Goal: Task Accomplishment & Management: Use online tool/utility

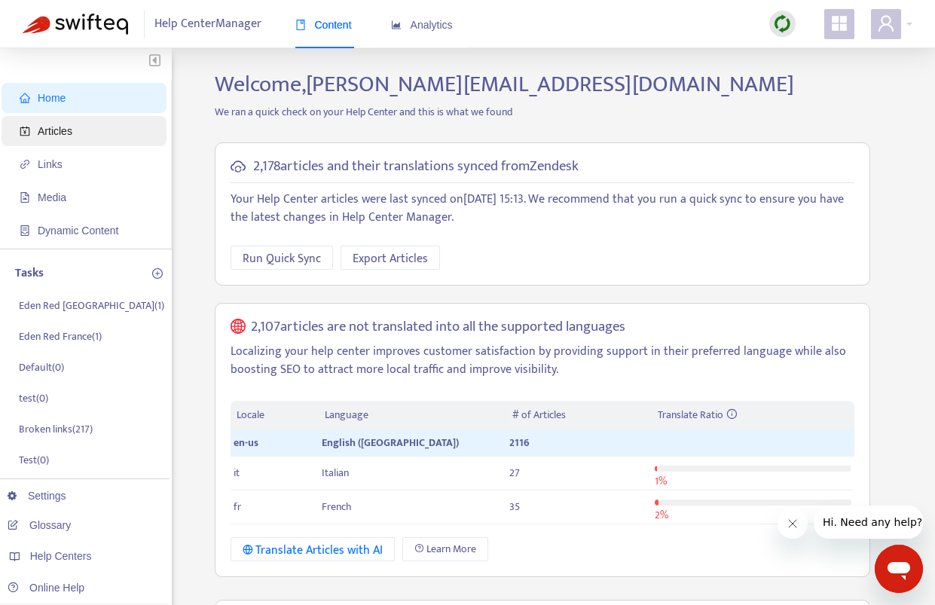
click at [56, 131] on span "Articles" at bounding box center [55, 131] width 35 height 12
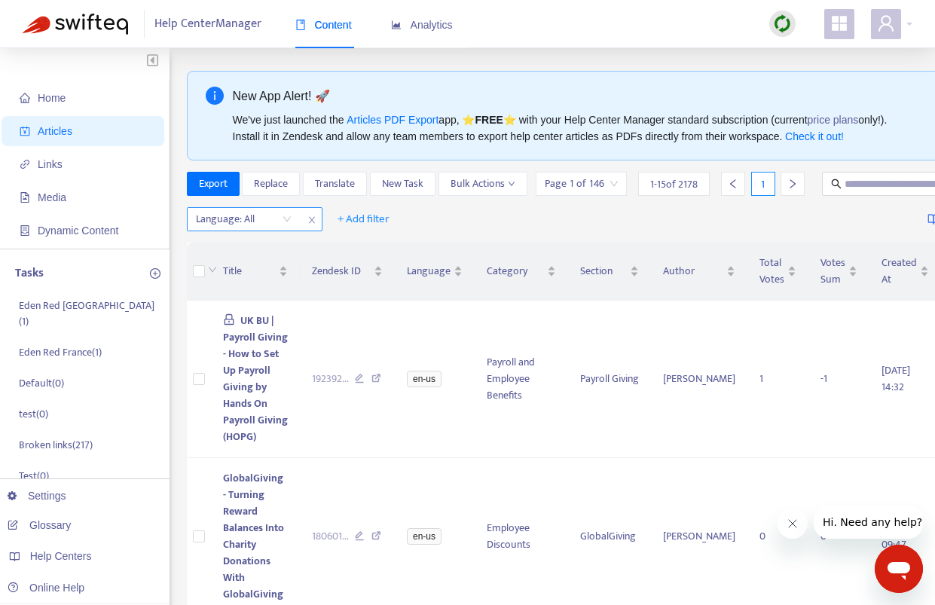
click at [234, 221] on div at bounding box center [236, 219] width 91 height 18
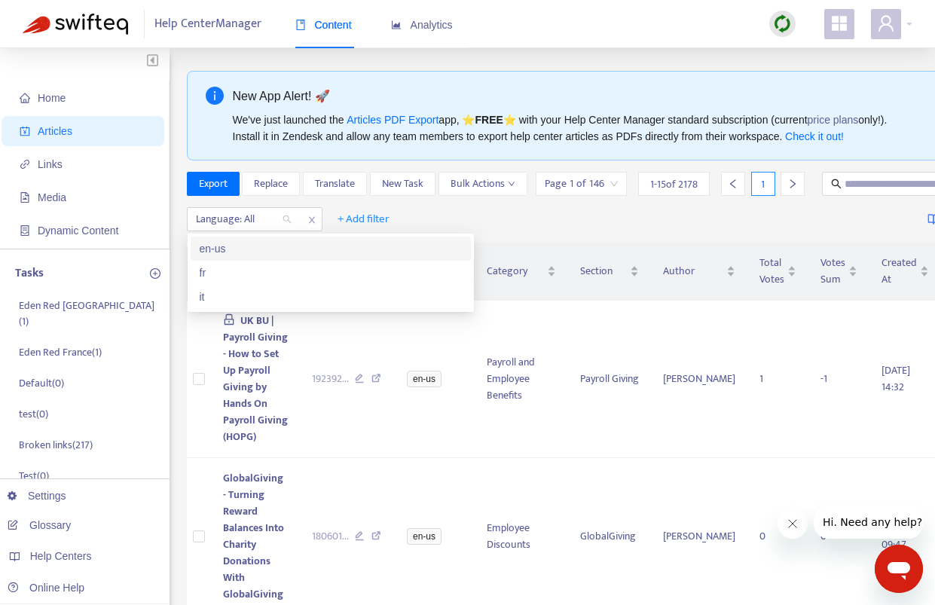
click at [219, 247] on div "en-us" at bounding box center [331, 248] width 262 height 17
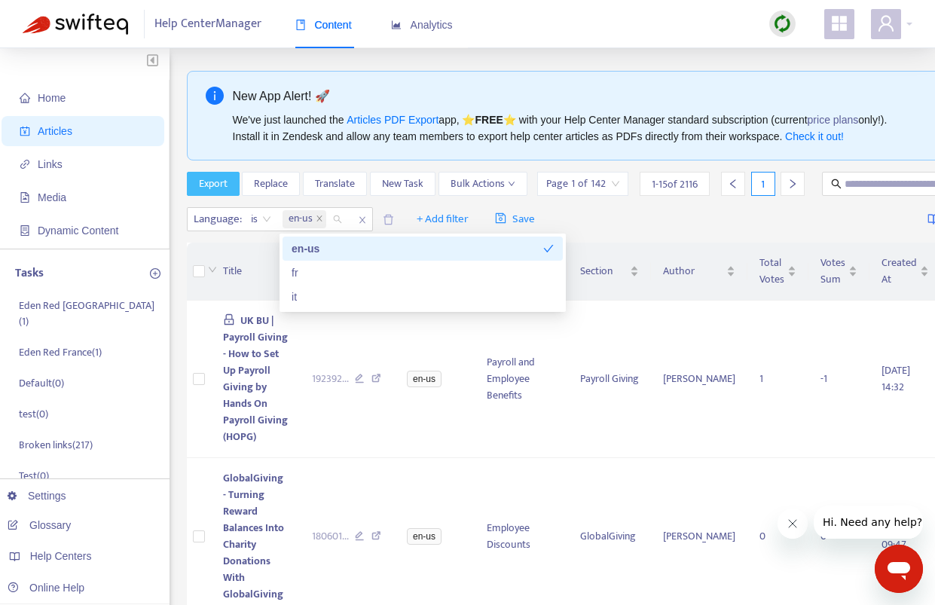
click at [215, 182] on span "Export" at bounding box center [213, 184] width 29 height 17
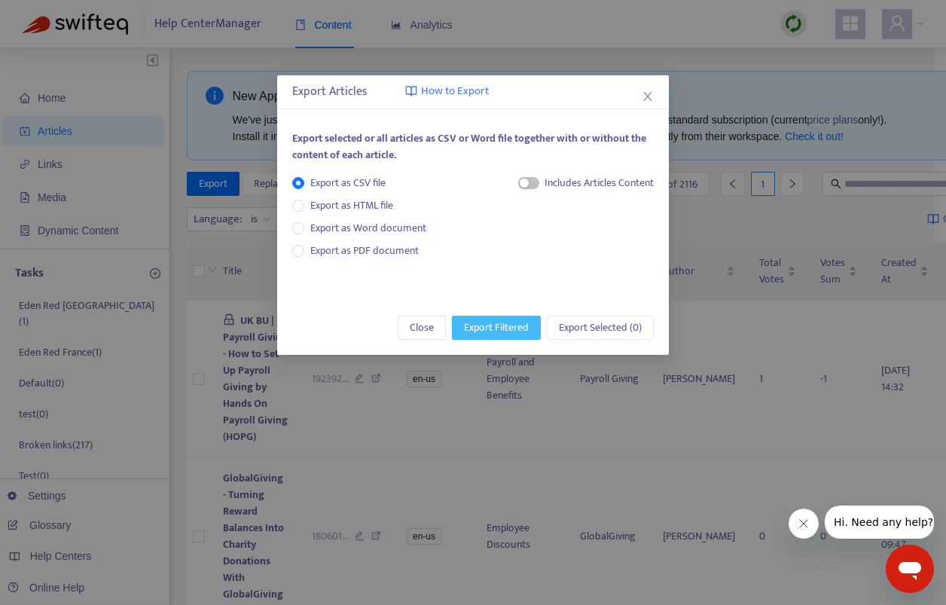
click at [478, 330] on span "Export Filtered" at bounding box center [496, 327] width 65 height 17
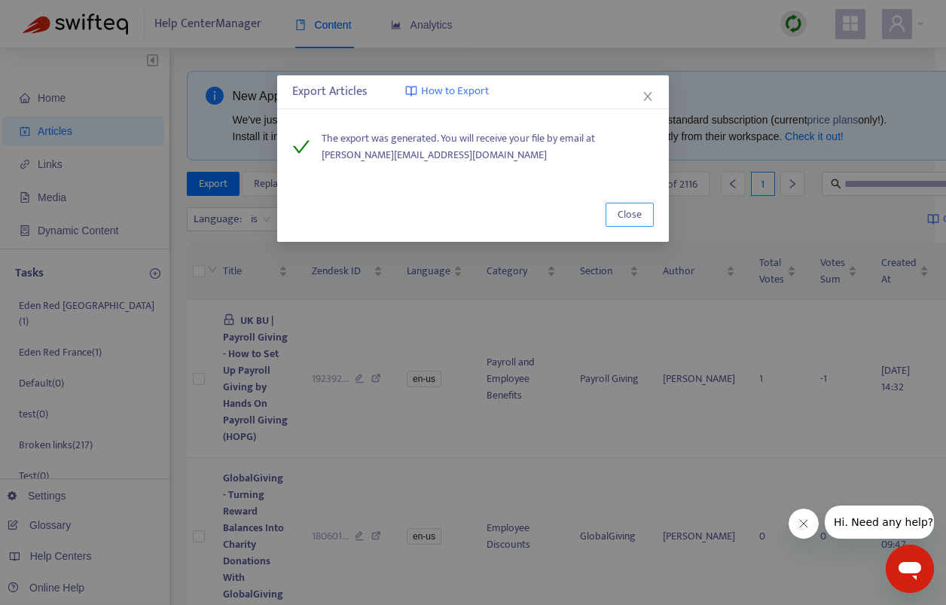
click at [637, 217] on span "Close" at bounding box center [630, 214] width 24 height 17
